Goal: Navigation & Orientation: Find specific page/section

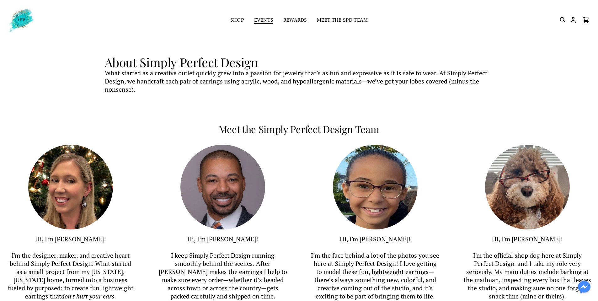
click at [267, 20] on link "Events" at bounding box center [263, 20] width 19 height 9
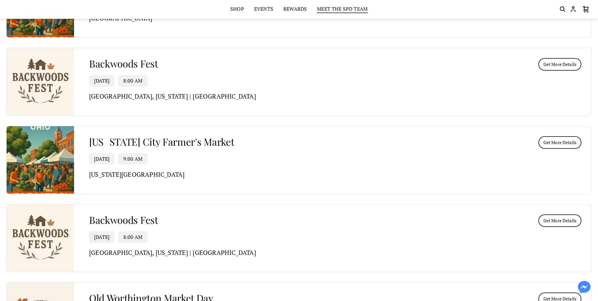
scroll to position [399, 0]
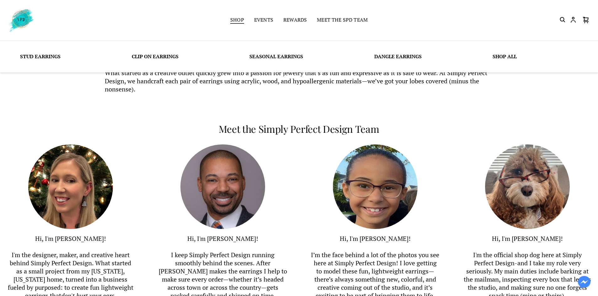
click at [234, 20] on link "Shop" at bounding box center [237, 20] width 14 height 9
